Goal: Information Seeking & Learning: Learn about a topic

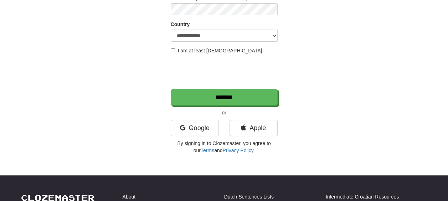
scroll to position [140, 0]
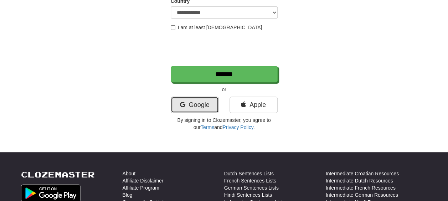
click at [202, 108] on link "Google" at bounding box center [195, 105] width 48 height 16
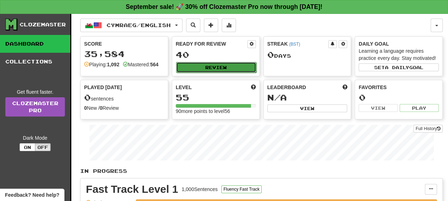
click at [202, 65] on button "Review" at bounding box center [216, 67] width 80 height 11
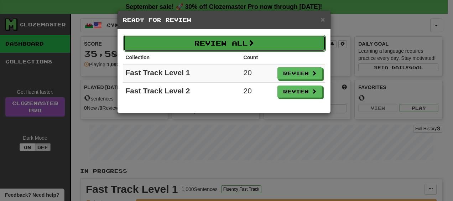
click at [279, 43] on button "Review All" at bounding box center [224, 43] width 202 height 16
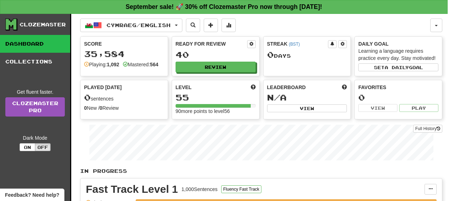
select select "**"
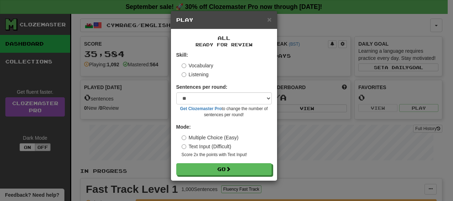
click at [245, 178] on div "All Ready for Review Skill: Vocabulary Listening Sentences per round: * ** ** *…" at bounding box center [224, 104] width 106 height 151
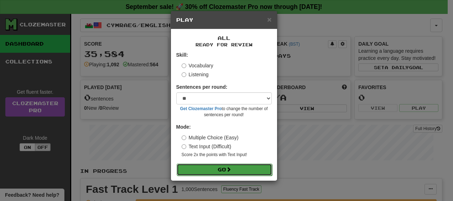
click at [236, 170] on button "Go" at bounding box center [224, 169] width 95 height 12
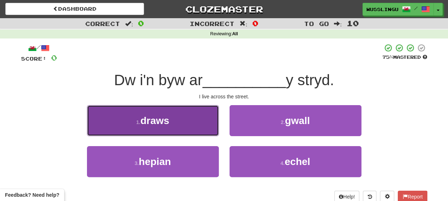
click at [209, 126] on button "1 . draws" at bounding box center [153, 120] width 132 height 31
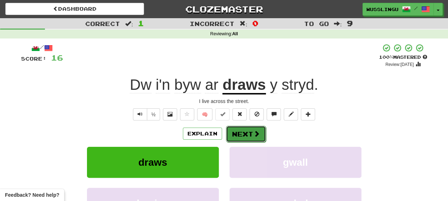
click at [243, 131] on button "Next" at bounding box center [246, 134] width 40 height 16
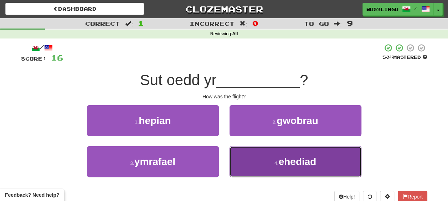
click at [237, 156] on button "4 . ehediad" at bounding box center [295, 161] width 132 height 31
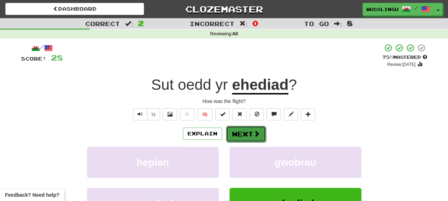
click at [246, 135] on button "Next" at bounding box center [246, 134] width 40 height 16
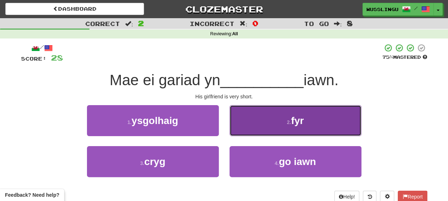
click at [272, 120] on button "2 . fyr" at bounding box center [295, 120] width 132 height 31
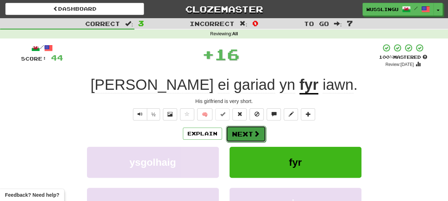
click at [249, 140] on button "Next" at bounding box center [246, 134] width 40 height 16
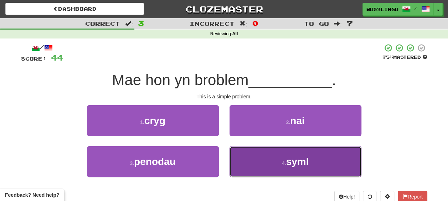
click at [244, 155] on button "4 . syml" at bounding box center [295, 161] width 132 height 31
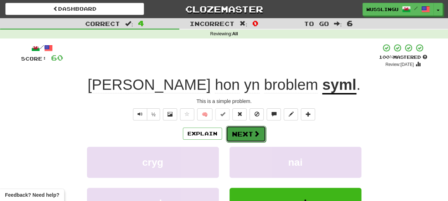
click at [253, 133] on span at bounding box center [256, 133] width 6 height 6
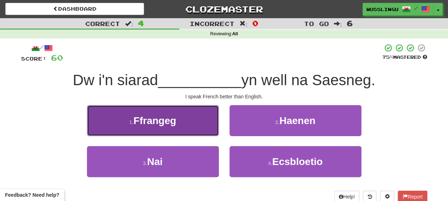
click at [201, 118] on button "1 . Ffrangeg" at bounding box center [153, 120] width 132 height 31
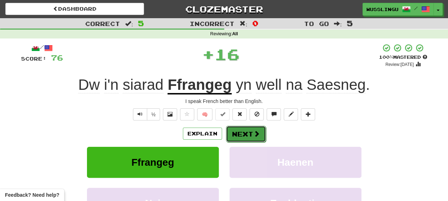
click at [259, 133] on button "Next" at bounding box center [246, 134] width 40 height 16
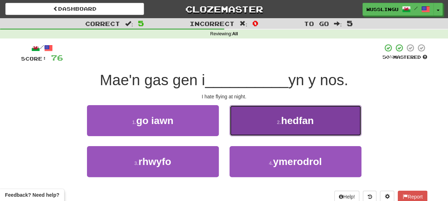
click at [249, 127] on button "2 . hedfan" at bounding box center [295, 120] width 132 height 31
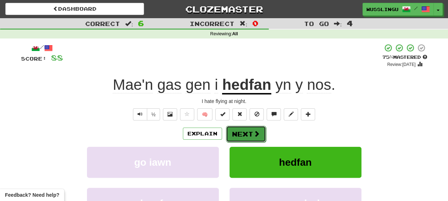
click at [241, 127] on button "Next" at bounding box center [246, 134] width 40 height 16
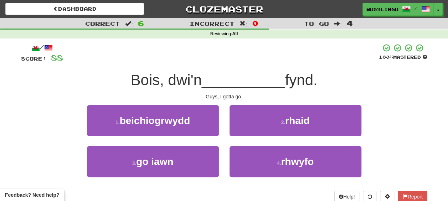
click at [229, 76] on span "__________" at bounding box center [243, 80] width 83 height 17
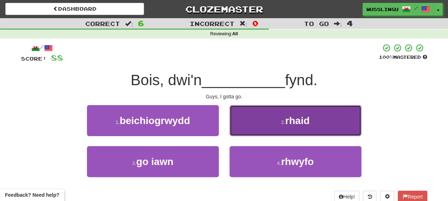
click at [269, 118] on button "2 . rhaid" at bounding box center [295, 120] width 132 height 31
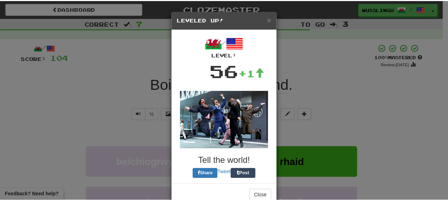
scroll to position [16, 0]
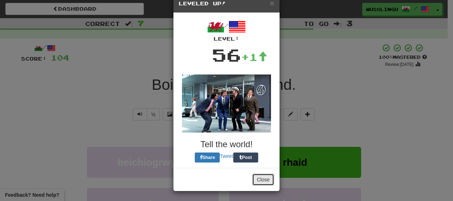
click at [260, 180] on button "Close" at bounding box center [263, 179] width 22 height 12
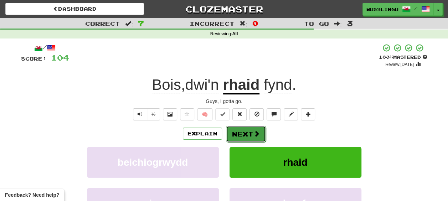
click at [250, 137] on button "Next" at bounding box center [246, 134] width 40 height 16
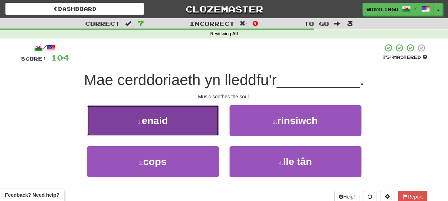
click at [203, 129] on button "1 . enaid" at bounding box center [153, 120] width 132 height 31
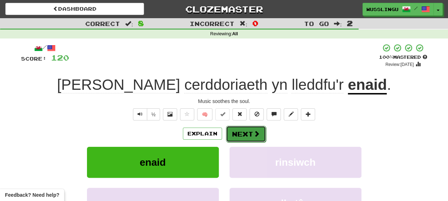
click at [246, 132] on button "Next" at bounding box center [246, 134] width 40 height 16
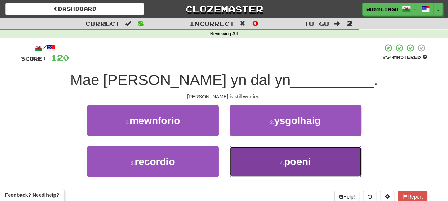
click at [257, 163] on button "4 . poeni" at bounding box center [295, 161] width 132 height 31
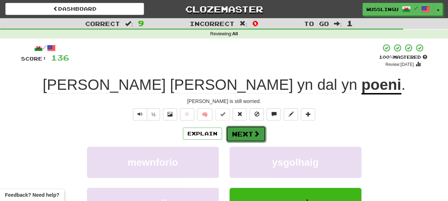
click at [241, 131] on button "Next" at bounding box center [246, 134] width 40 height 16
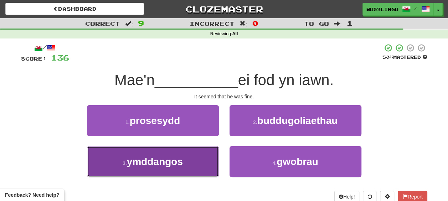
click at [204, 154] on button "3 . ymddangos" at bounding box center [153, 161] width 132 height 31
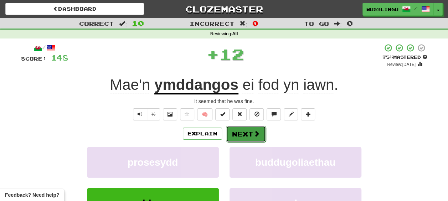
click at [233, 134] on button "Next" at bounding box center [246, 134] width 40 height 16
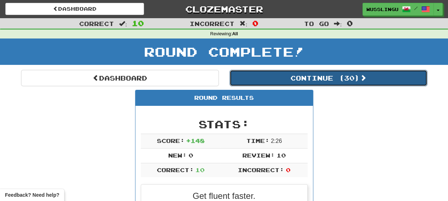
click at [264, 81] on button "Continue ( 30 )" at bounding box center [328, 78] width 198 height 16
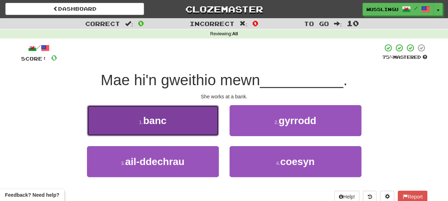
click at [202, 115] on button "1 . banc" at bounding box center [153, 120] width 132 height 31
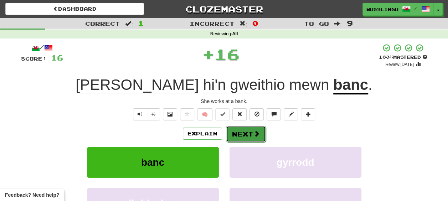
click at [256, 132] on span at bounding box center [256, 133] width 6 height 6
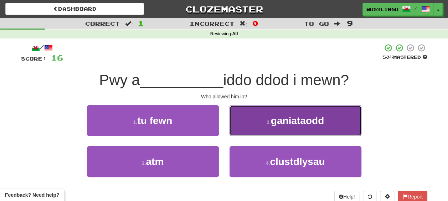
click at [241, 121] on button "2 . ganiataodd" at bounding box center [295, 120] width 132 height 31
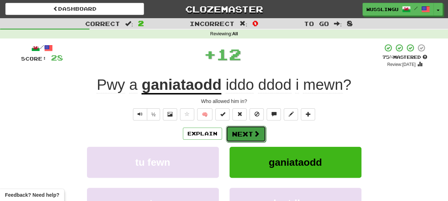
click at [240, 133] on button "Next" at bounding box center [246, 134] width 40 height 16
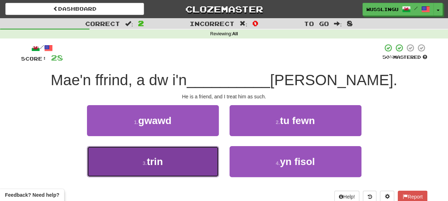
click at [207, 155] on button "3 . trin" at bounding box center [153, 161] width 132 height 31
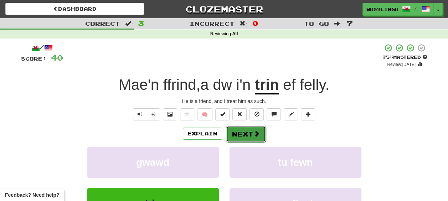
click at [246, 134] on button "Next" at bounding box center [246, 134] width 40 height 16
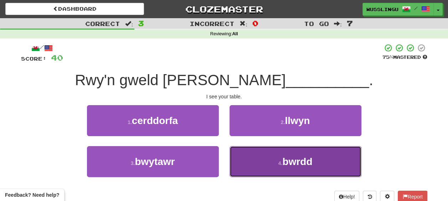
click at [249, 151] on button "4 . bwrdd" at bounding box center [295, 161] width 132 height 31
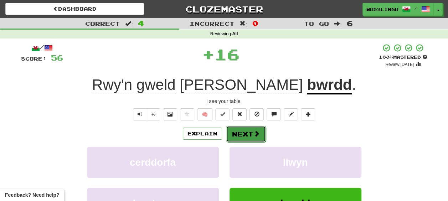
click at [239, 134] on button "Next" at bounding box center [246, 134] width 40 height 16
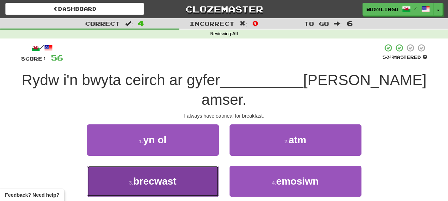
click at [214, 166] on button "3 . brecwast" at bounding box center [153, 181] width 132 height 31
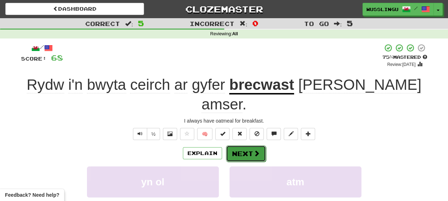
click at [239, 145] on button "Next" at bounding box center [246, 153] width 40 height 16
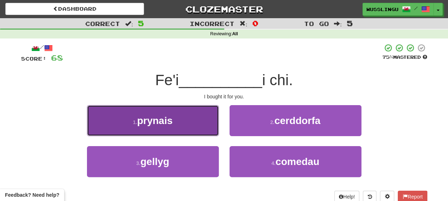
click at [209, 132] on button "1 . prynais" at bounding box center [153, 120] width 132 height 31
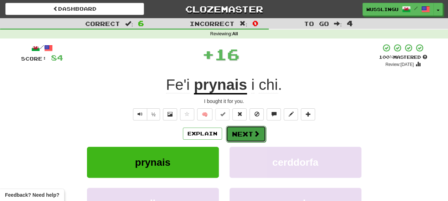
click at [238, 130] on button "Next" at bounding box center [246, 134] width 40 height 16
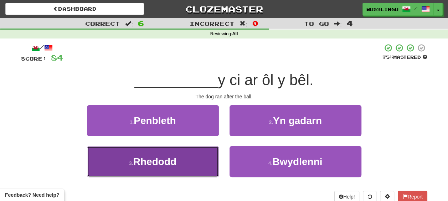
click at [208, 152] on button "3 . Rhedodd" at bounding box center [153, 161] width 132 height 31
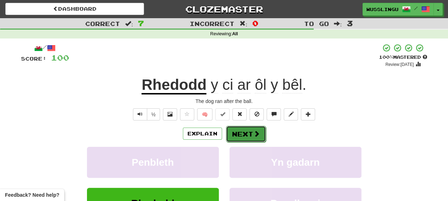
click at [230, 134] on button "Next" at bounding box center [246, 134] width 40 height 16
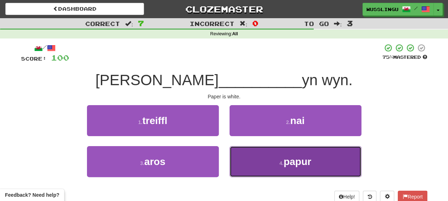
click at [246, 151] on button "4 . papur" at bounding box center [295, 161] width 132 height 31
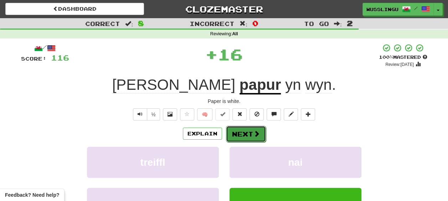
click at [242, 137] on button "Next" at bounding box center [246, 134] width 40 height 16
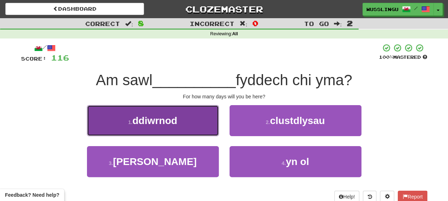
click at [212, 127] on button "1 . ddiwrnod" at bounding box center [153, 120] width 132 height 31
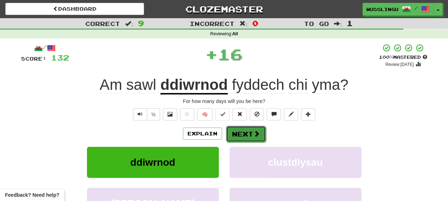
click at [254, 134] on span at bounding box center [256, 133] width 6 height 6
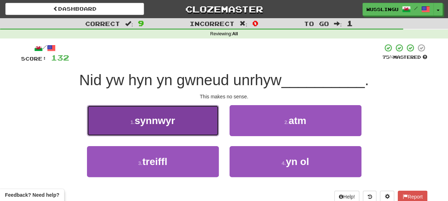
click at [212, 126] on button "1 . synnwyr" at bounding box center [153, 120] width 132 height 31
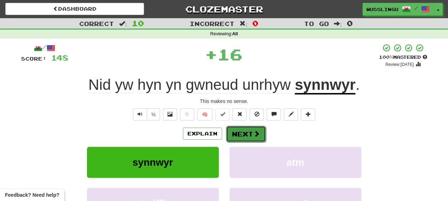
click at [259, 128] on button "Next" at bounding box center [246, 134] width 40 height 16
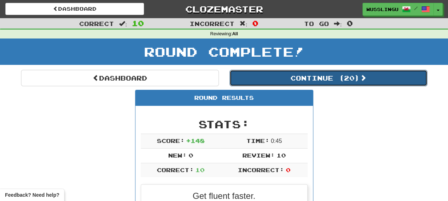
click at [253, 80] on button "Continue ( 20 )" at bounding box center [328, 78] width 198 height 16
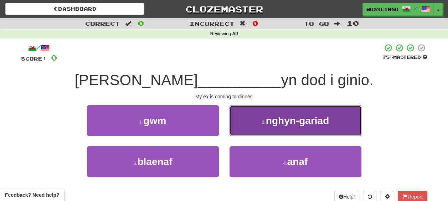
click at [243, 127] on button "2 . nghyn-gariad" at bounding box center [295, 120] width 132 height 31
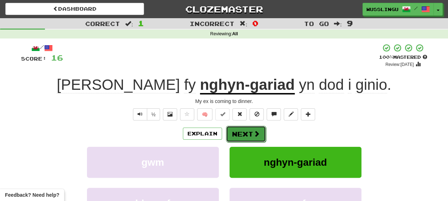
click at [235, 130] on button "Next" at bounding box center [246, 134] width 40 height 16
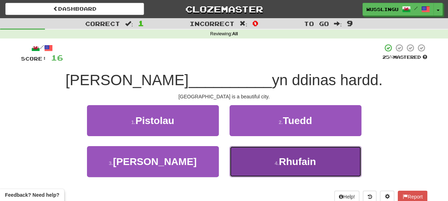
click at [259, 159] on button "4 . Rhufain" at bounding box center [295, 161] width 132 height 31
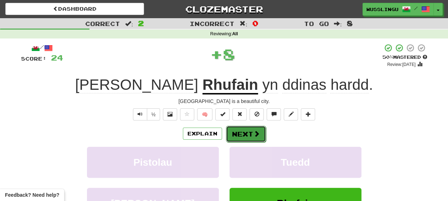
click at [253, 135] on span at bounding box center [256, 133] width 6 height 6
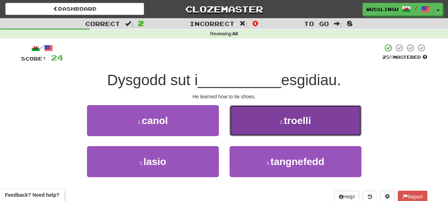
click at [245, 130] on button "2 . troelli" at bounding box center [295, 120] width 132 height 31
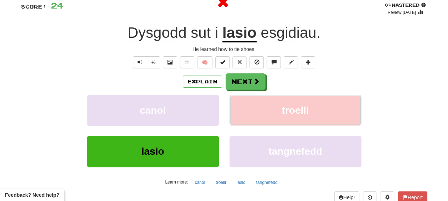
scroll to position [52, 0]
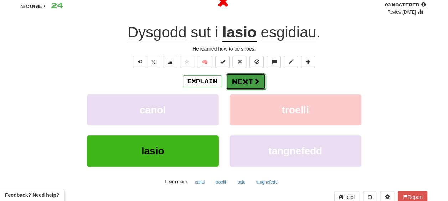
click at [239, 80] on button "Next" at bounding box center [246, 81] width 40 height 16
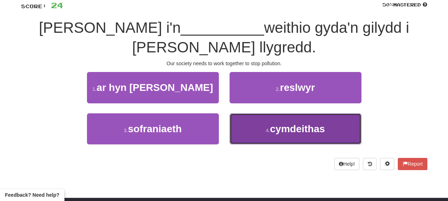
click at [254, 123] on button "4 . cymdeithas" at bounding box center [295, 128] width 132 height 31
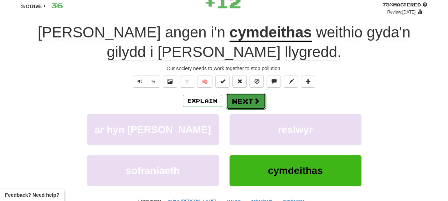
click at [250, 95] on button "Next" at bounding box center [246, 101] width 40 height 16
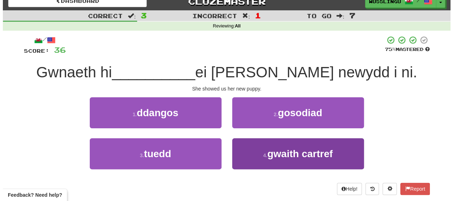
scroll to position [6, 0]
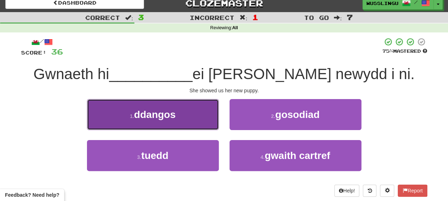
click at [212, 115] on button "1 . ddangos" at bounding box center [153, 114] width 132 height 31
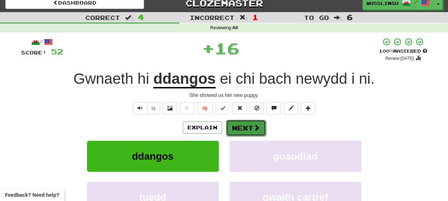
click at [248, 128] on button "Next" at bounding box center [246, 128] width 40 height 16
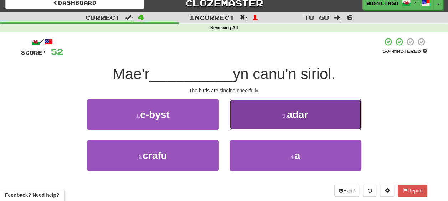
click at [246, 116] on button "2 . adar" at bounding box center [295, 114] width 132 height 31
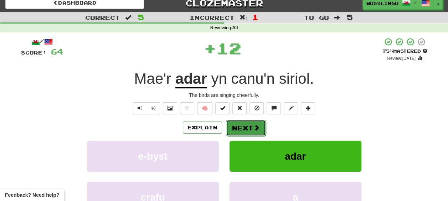
click at [240, 127] on button "Next" at bounding box center [246, 128] width 40 height 16
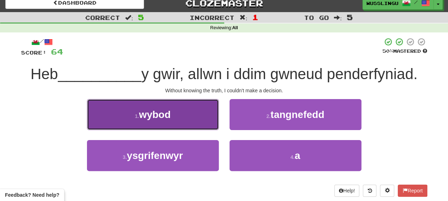
click at [208, 117] on button "1 . wybod" at bounding box center [153, 114] width 132 height 31
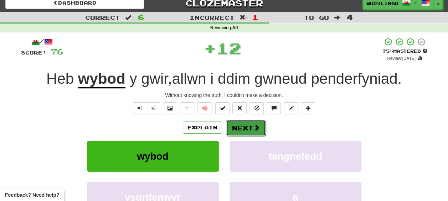
click at [244, 129] on button "Next" at bounding box center [246, 128] width 40 height 16
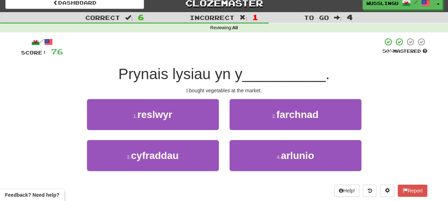
click at [248, 131] on div "2 . farchnad" at bounding box center [295, 119] width 142 height 41
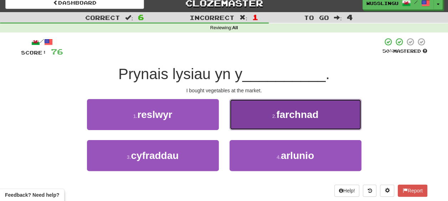
click at [243, 118] on button "2 . farchnad" at bounding box center [295, 114] width 132 height 31
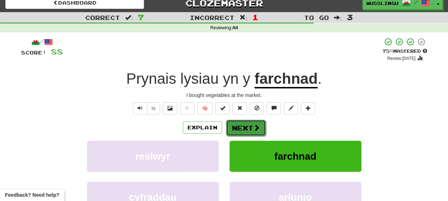
click at [238, 127] on button "Next" at bounding box center [246, 128] width 40 height 16
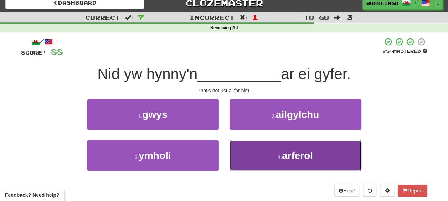
click at [243, 155] on button "4 . arferol" at bounding box center [295, 155] width 132 height 31
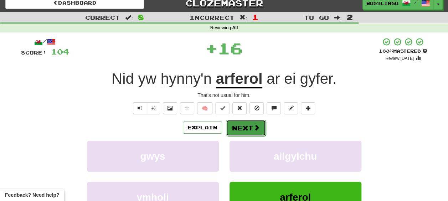
click at [240, 126] on button "Next" at bounding box center [246, 128] width 40 height 16
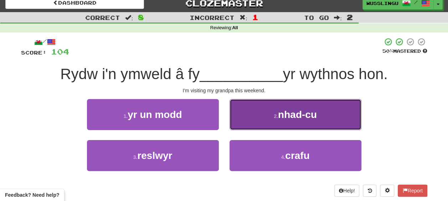
click at [250, 115] on button "2 . nhad-cu" at bounding box center [295, 114] width 132 height 31
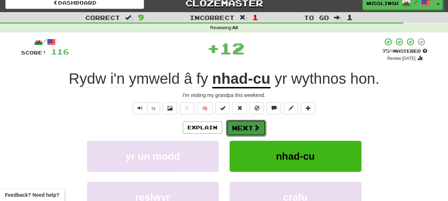
click at [241, 125] on button "Next" at bounding box center [246, 128] width 40 height 16
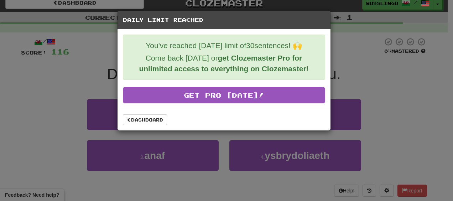
click at [150, 113] on div "Dashboard" at bounding box center [224, 120] width 213 height 22
click at [150, 121] on link "Dashboard" at bounding box center [145, 119] width 44 height 11
